Goal: Task Accomplishment & Management: Manage account settings

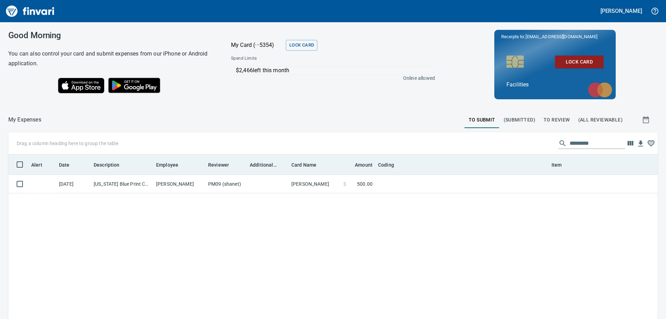
scroll to position [237, 639]
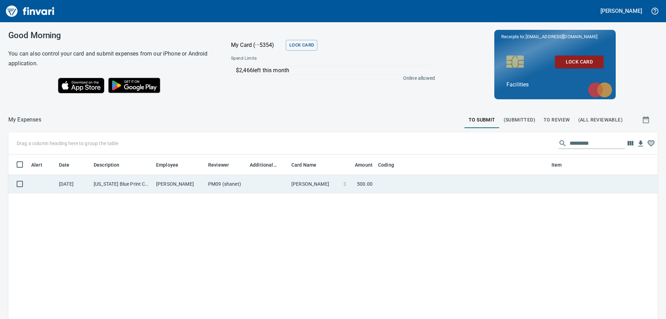
click at [276, 186] on td at bounding box center [268, 184] width 42 height 18
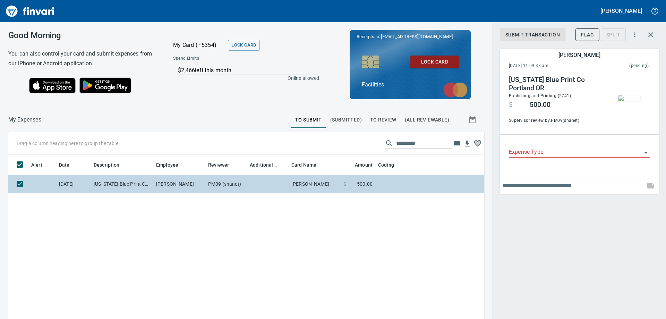
scroll to position [232, 466]
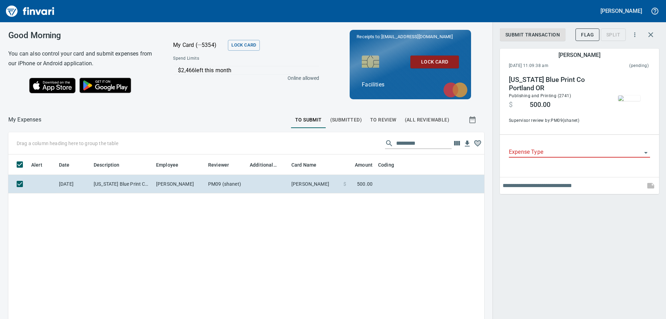
click at [534, 152] on input "Expense Type" at bounding box center [575, 152] width 133 height 10
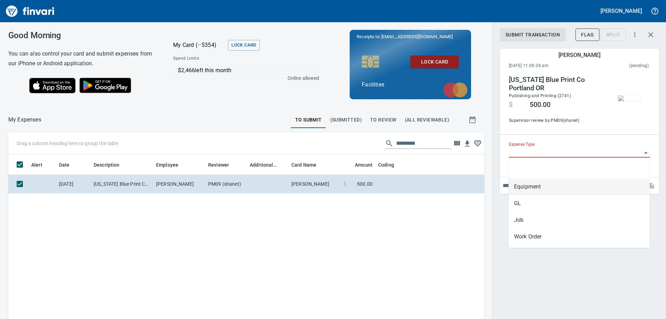
click at [529, 187] on li "Equipment" at bounding box center [579, 186] width 141 height 17
type input "*********"
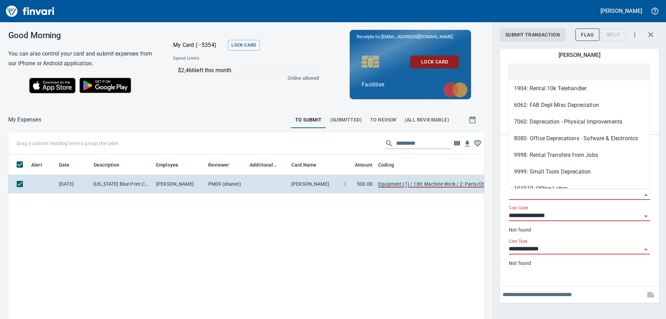
click at [520, 190] on input "Equipment" at bounding box center [575, 195] width 133 height 10
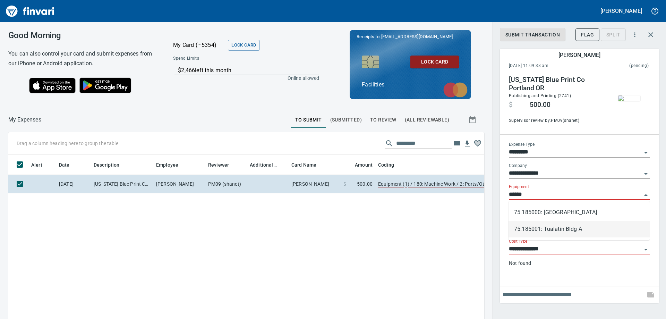
click at [554, 228] on li "75.185001: Tualatin Bldg A" at bounding box center [579, 229] width 141 height 17
type input "**********"
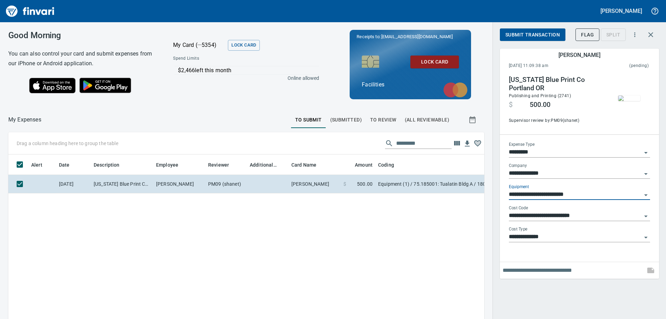
type input "**********"
click at [539, 32] on span "Submit Transaction" at bounding box center [532, 35] width 54 height 9
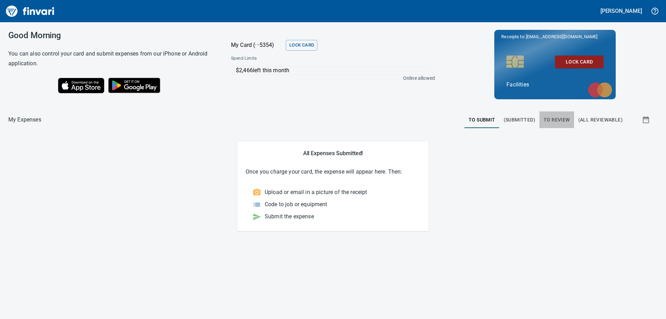
click at [552, 118] on span "To Review" at bounding box center [557, 120] width 26 height 9
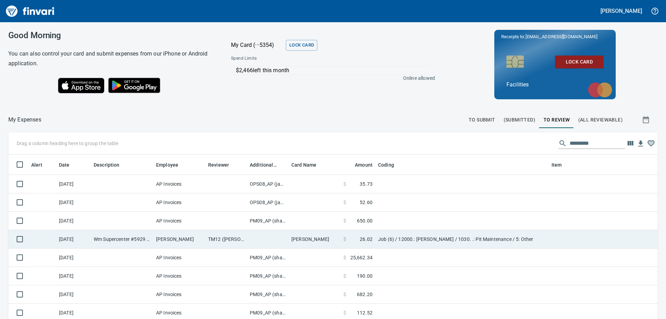
scroll to position [35, 0]
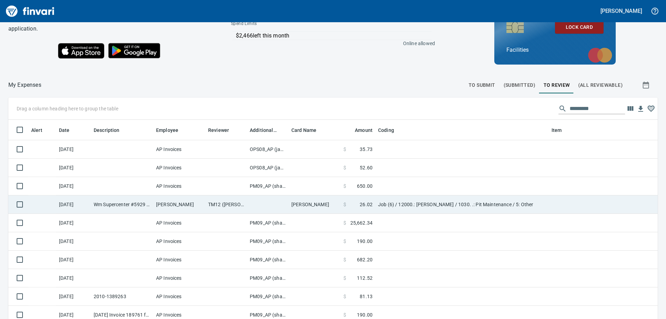
click at [437, 202] on td "Job (6) / 12000.: [PERSON_NAME] / 1030. .: Pit Maintenance / 5: Other" at bounding box center [461, 204] width 173 height 18
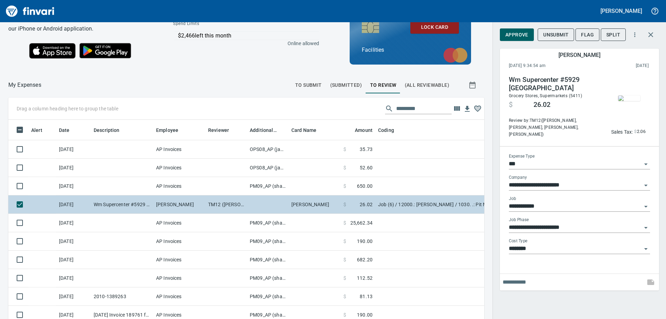
scroll to position [232, 466]
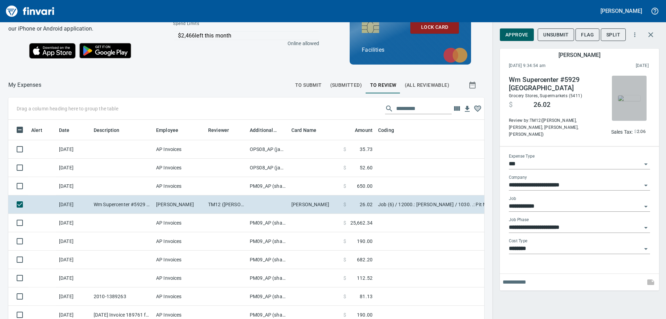
click at [632, 95] on img "button" at bounding box center [629, 98] width 22 height 6
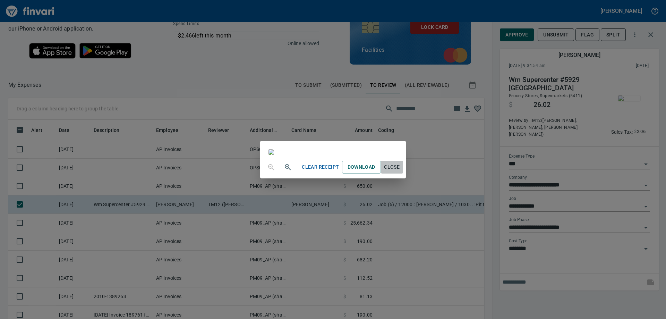
click at [400, 171] on span "Close" at bounding box center [392, 167] width 17 height 9
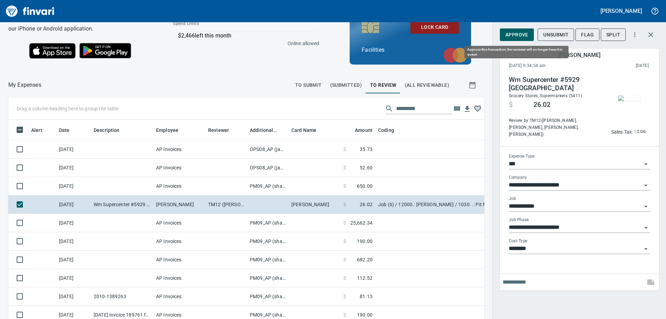
click at [524, 36] on span "Approve" at bounding box center [516, 35] width 23 height 9
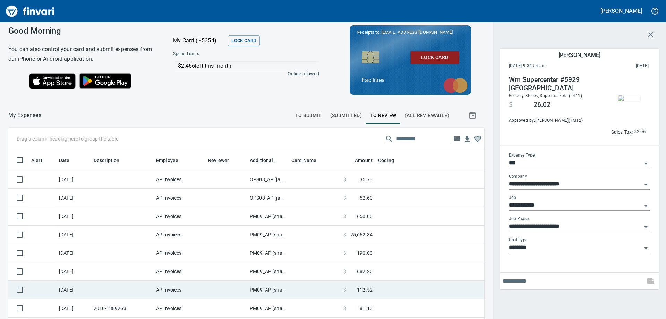
scroll to position [0, 0]
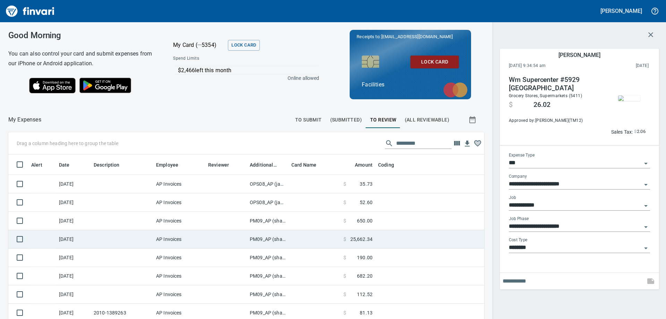
click at [312, 240] on td at bounding box center [315, 239] width 52 height 18
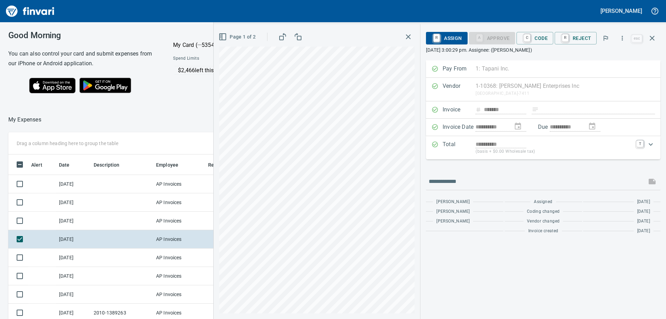
scroll to position [232, 466]
click at [405, 38] on button "button" at bounding box center [408, 37] width 12 height 12
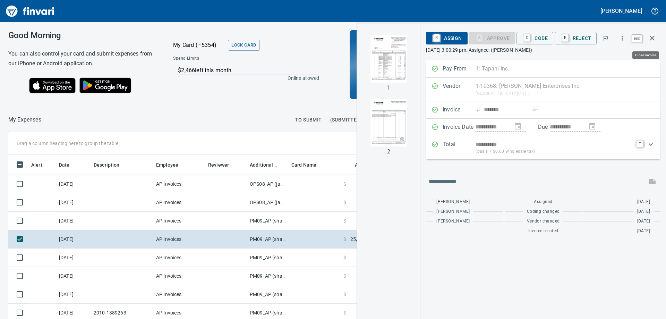
click at [653, 36] on icon "button" at bounding box center [652, 38] width 8 height 8
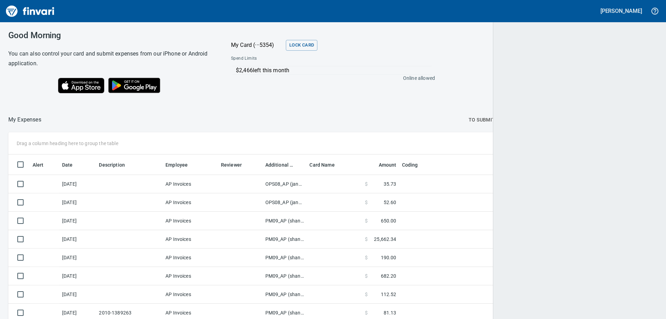
scroll to position [237, 638]
